Goal: Task Accomplishment & Management: Use online tool/utility

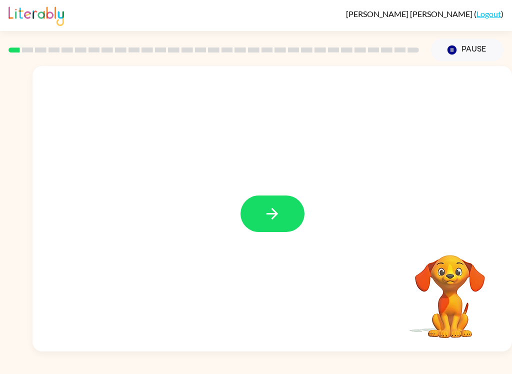
click at [294, 204] on button "button" at bounding box center [273, 214] width 64 height 37
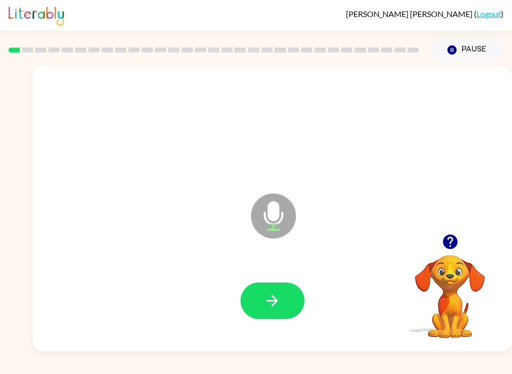
click at [289, 289] on button "button" at bounding box center [273, 301] width 64 height 37
click at [274, 306] on icon "button" at bounding box center [273, 301] width 18 height 18
click at [275, 299] on icon "button" at bounding box center [273, 301] width 12 height 12
click at [282, 307] on button "button" at bounding box center [273, 301] width 64 height 37
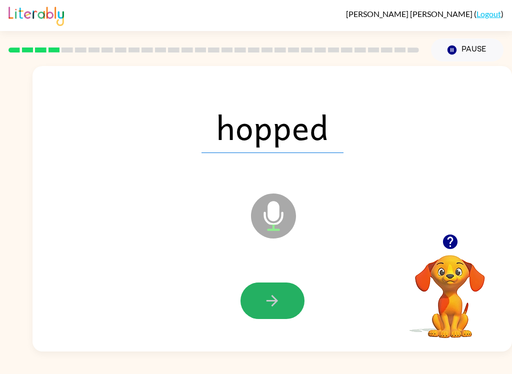
click at [283, 303] on button "button" at bounding box center [273, 301] width 64 height 37
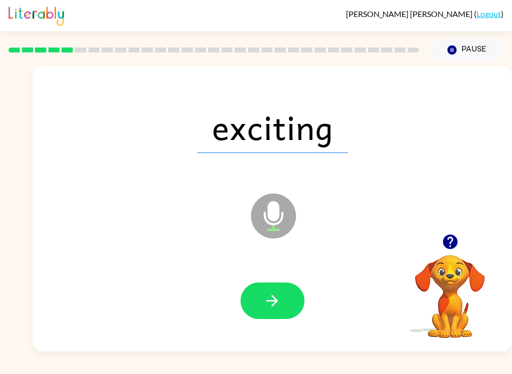
click at [288, 294] on button "button" at bounding box center [273, 301] width 64 height 37
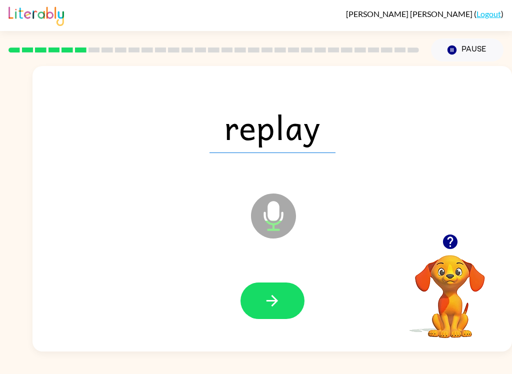
click at [282, 309] on button "button" at bounding box center [273, 301] width 64 height 37
click at [279, 306] on icon "button" at bounding box center [273, 301] width 18 height 18
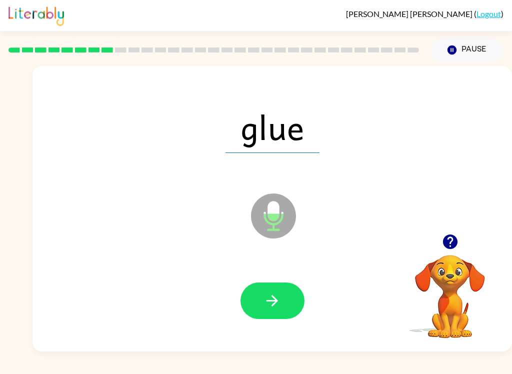
click at [276, 304] on icon "button" at bounding box center [273, 301] width 18 height 18
click at [280, 310] on button "button" at bounding box center [273, 301] width 64 height 37
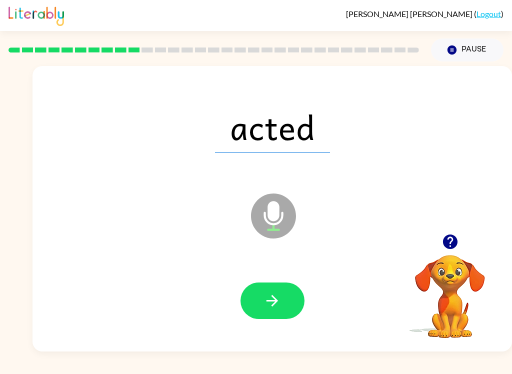
click at [279, 301] on icon "button" at bounding box center [273, 301] width 18 height 18
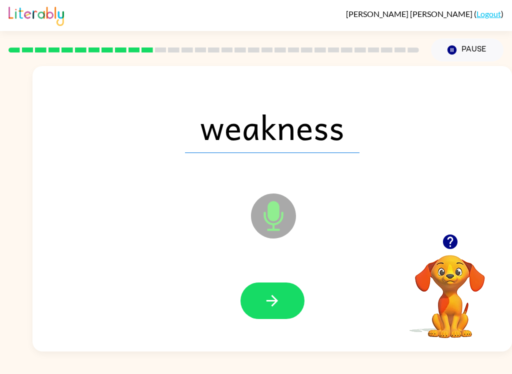
click at [287, 300] on button "button" at bounding box center [273, 301] width 64 height 37
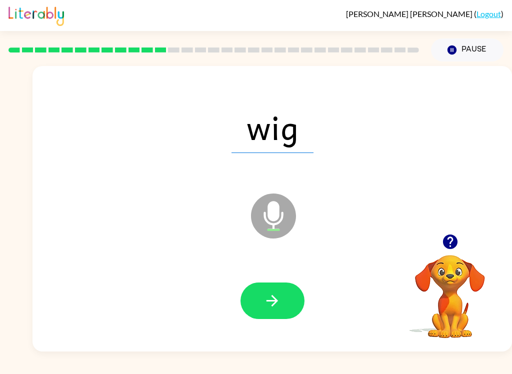
click at [285, 307] on button "button" at bounding box center [273, 301] width 64 height 37
click at [294, 309] on button "button" at bounding box center [273, 301] width 64 height 37
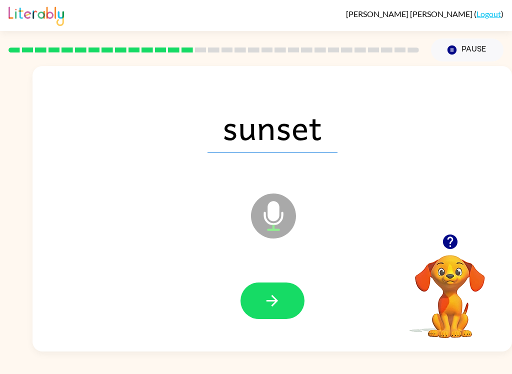
click at [277, 302] on icon "button" at bounding box center [273, 301] width 12 height 12
click at [289, 302] on button "button" at bounding box center [273, 301] width 64 height 37
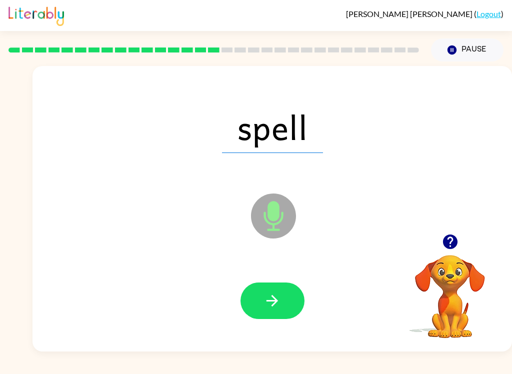
click at [280, 303] on icon "button" at bounding box center [273, 301] width 18 height 18
click at [284, 308] on button "button" at bounding box center [273, 301] width 64 height 37
click at [282, 294] on button "button" at bounding box center [273, 301] width 64 height 37
click at [288, 300] on button "button" at bounding box center [273, 301] width 64 height 37
click at [282, 313] on button "button" at bounding box center [273, 301] width 64 height 37
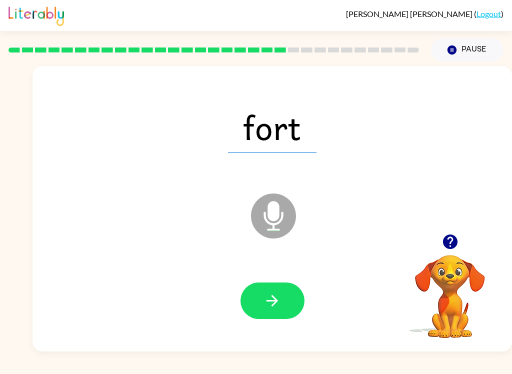
click at [267, 305] on icon "button" at bounding box center [273, 301] width 18 height 18
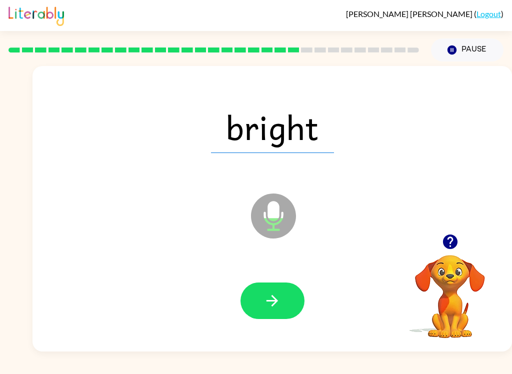
click at [274, 296] on icon "button" at bounding box center [273, 301] width 18 height 18
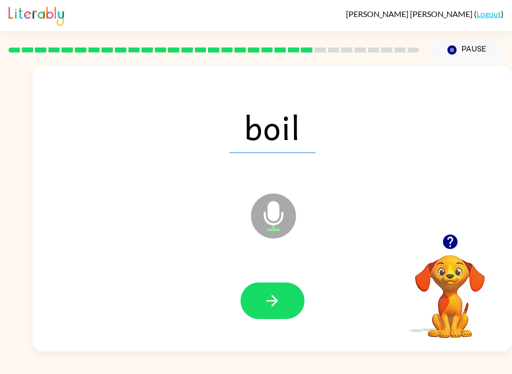
click at [283, 312] on button "button" at bounding box center [273, 301] width 64 height 37
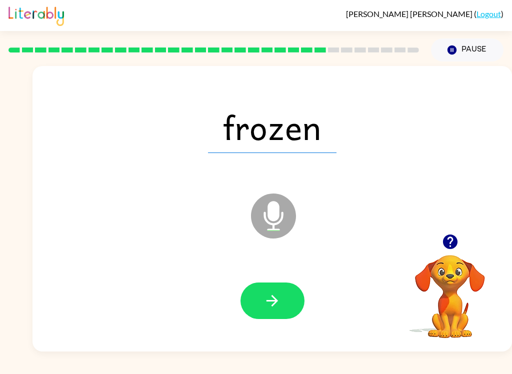
click at [280, 304] on icon "button" at bounding box center [273, 301] width 18 height 18
click at [287, 319] on button "button" at bounding box center [273, 301] width 64 height 37
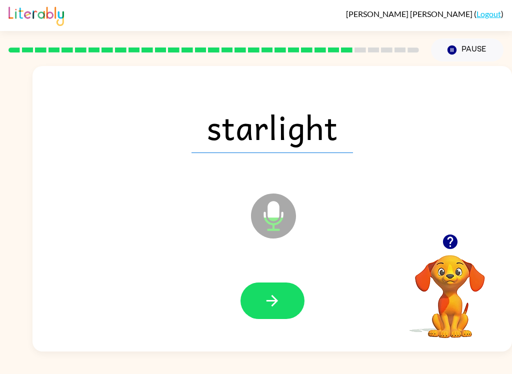
click at [291, 301] on button "button" at bounding box center [273, 301] width 64 height 37
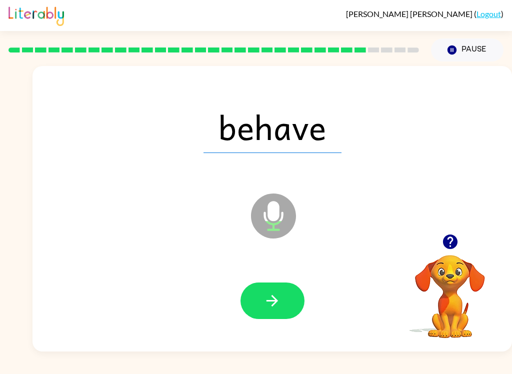
click at [284, 299] on button "button" at bounding box center [273, 301] width 64 height 37
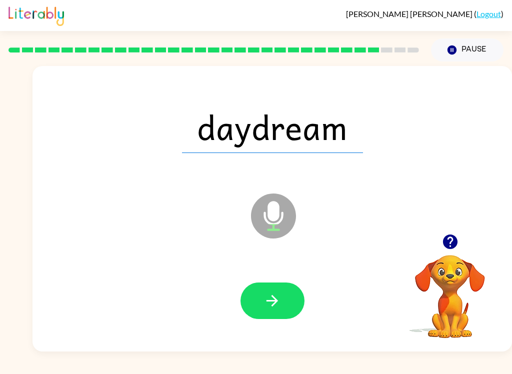
click at [286, 294] on button "button" at bounding box center [273, 301] width 64 height 37
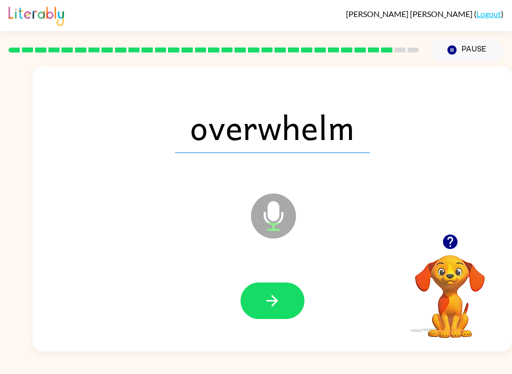
click at [286, 312] on button "button" at bounding box center [273, 301] width 64 height 37
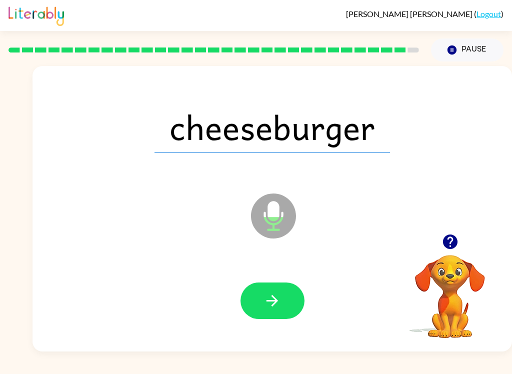
click at [274, 311] on button "button" at bounding box center [273, 301] width 64 height 37
